Goal: Information Seeking & Learning: Learn about a topic

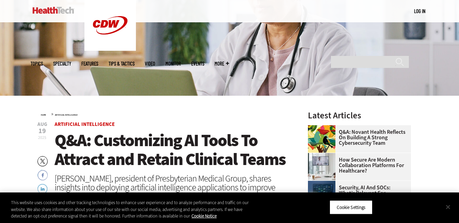
scroll to position [126, 0]
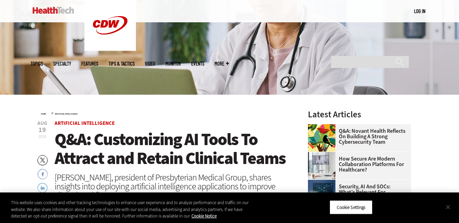
click at [447, 208] on button "Close" at bounding box center [447, 206] width 15 height 15
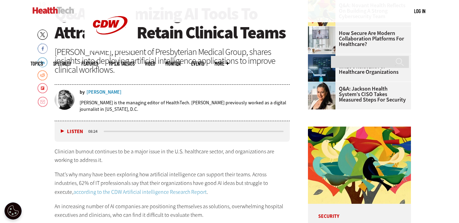
scroll to position [252, 0]
click at [98, 92] on div "[PERSON_NAME]" at bounding box center [103, 92] width 35 height 5
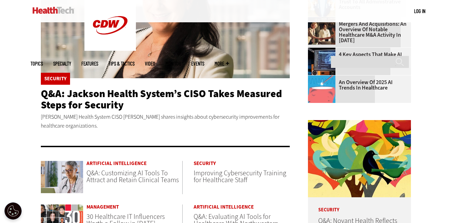
scroll to position [251, 0]
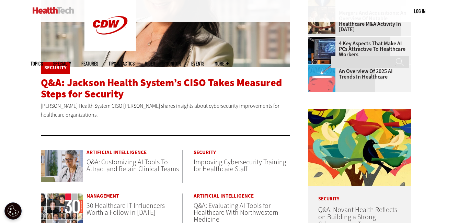
click at [240, 81] on span "Q&A: Jackson Health System’s CISO Takes Measured Steps for Security" at bounding box center [161, 88] width 241 height 25
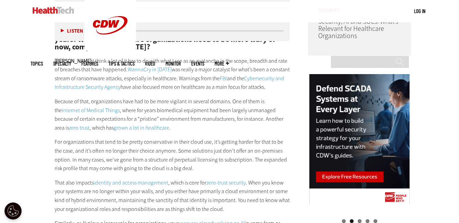
scroll to position [612, 0]
